Goal: Task Accomplishment & Management: Use online tool/utility

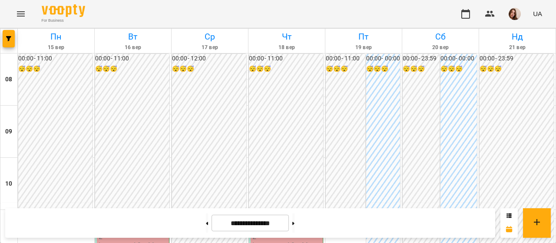
scroll to position [536, 0]
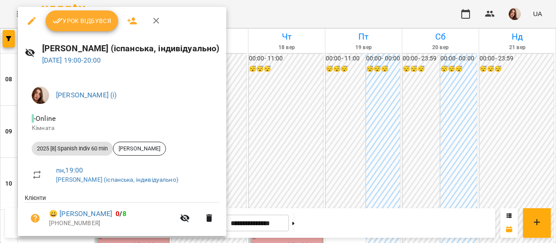
click at [88, 28] on button "Урок відбувся" at bounding box center [82, 20] width 73 height 21
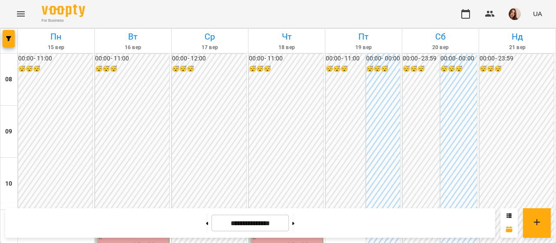
scroll to position [505, 0]
click at [508, 14] on button "button" at bounding box center [515, 14] width 23 height 23
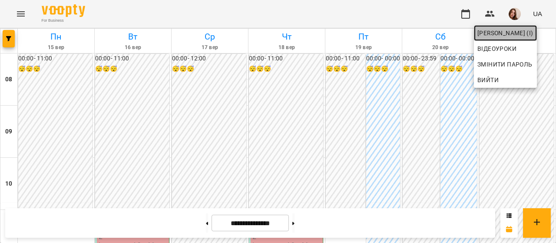
click at [517, 32] on span "[PERSON_NAME] (і)" at bounding box center [506, 33] width 56 height 10
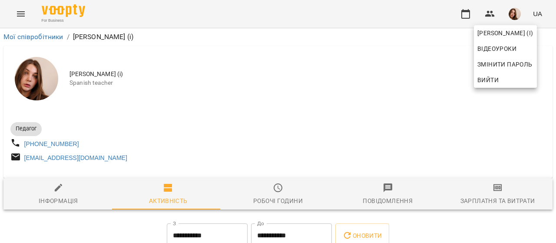
click at [488, 186] on div at bounding box center [278, 121] width 556 height 243
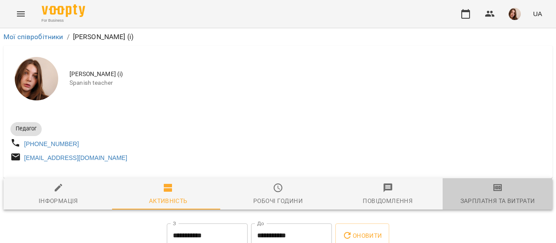
click at [482, 203] on div "Зарплатня та Витрати" at bounding box center [498, 201] width 75 height 10
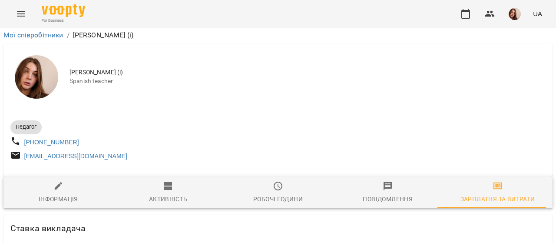
scroll to position [2322, 0]
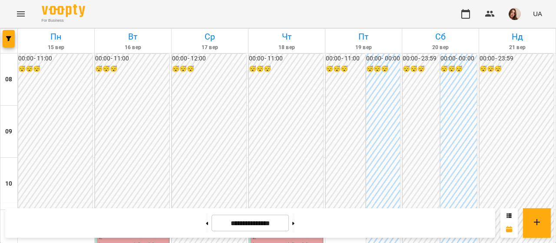
scroll to position [447, 0]
